Goal: Transaction & Acquisition: Obtain resource

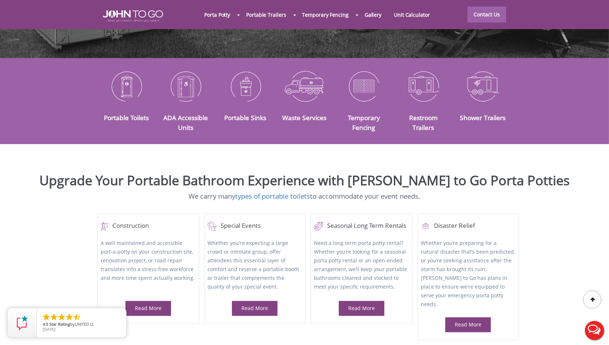
scroll to position [73, 0]
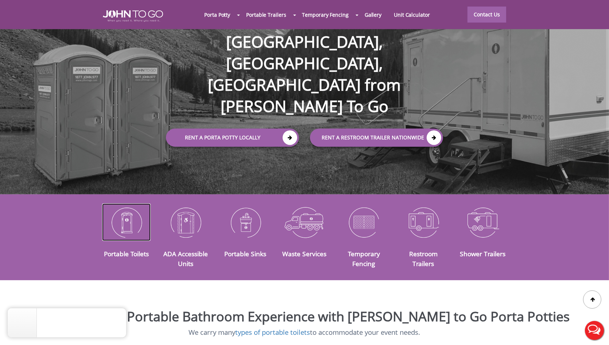
click at [124, 216] on img at bounding box center [126, 223] width 48 height 38
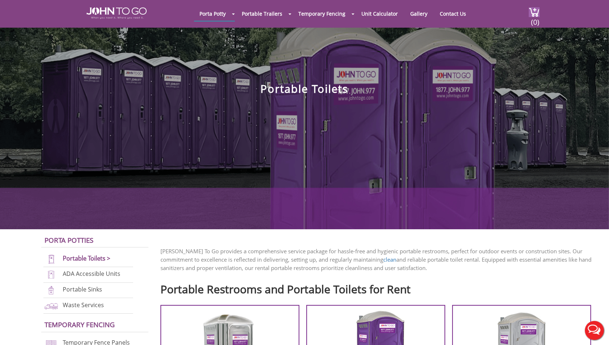
scroll to position [36, 0]
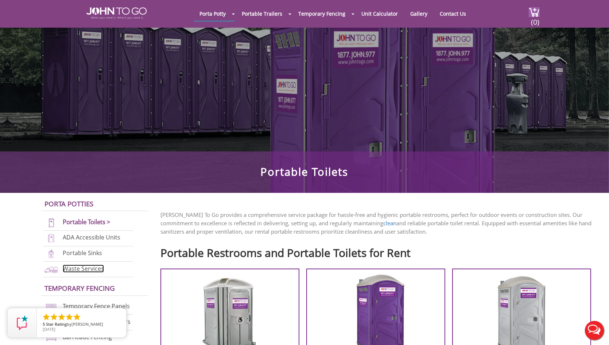
click at [97, 267] on link "Waste Services" at bounding box center [83, 269] width 41 height 8
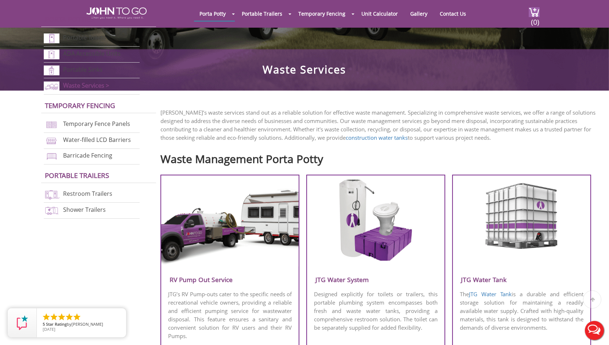
scroll to position [292, 0]
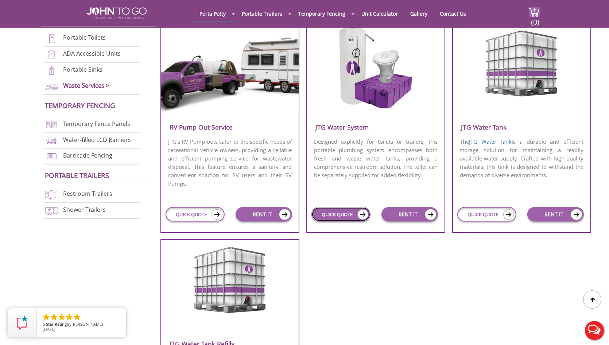
click at [333, 216] on link "QUICK QUOTE" at bounding box center [340, 214] width 59 height 15
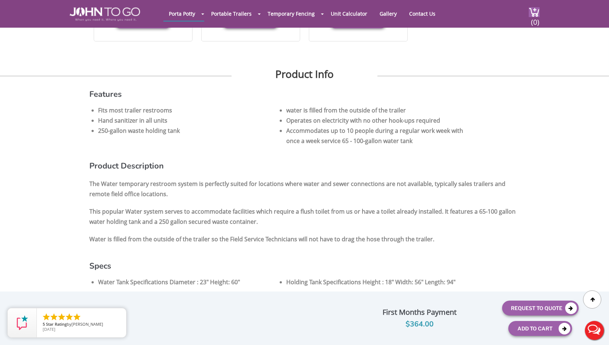
scroll to position [401, 0]
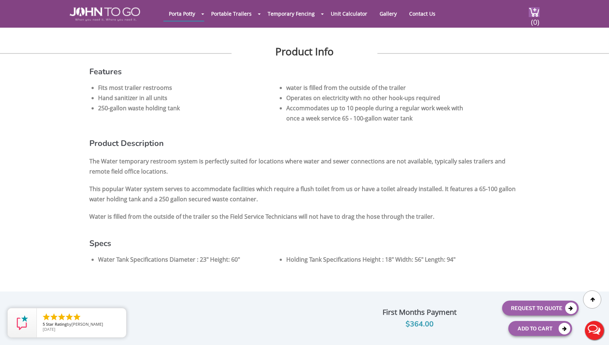
click at [43, 8] on header "Porta Potty Portable Toilets ADA Accessible Units Portable Sinks Waste Services…" at bounding box center [304, 14] width 609 height 28
click at [62, 16] on header "Porta Potty Portable Toilets ADA Accessible Units Portable Sinks Waste Services…" at bounding box center [304, 14] width 609 height 28
click at [85, 11] on img at bounding box center [105, 14] width 70 height 14
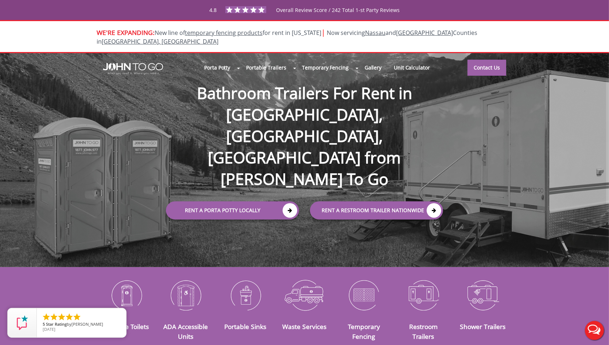
click at [33, 0] on div "4.8 Overall Review Score / 242 Total 1-st Party Reviews" at bounding box center [304, 10] width 609 height 20
click at [167, 0] on div "4.8 Overall Review Score / 242 Total 1-st Party Reviews" at bounding box center [304, 10] width 609 height 20
